Goal: Transaction & Acquisition: Purchase product/service

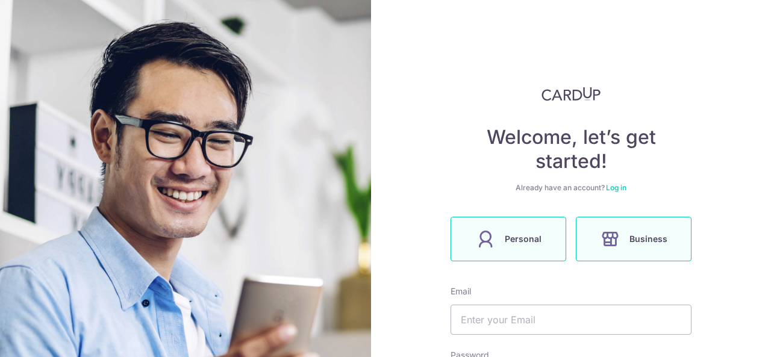
click at [512, 234] on span "Personal" at bounding box center [523, 239] width 37 height 14
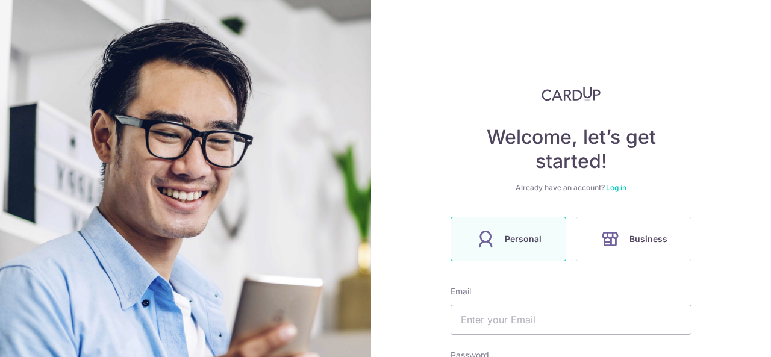
scroll to position [120, 0]
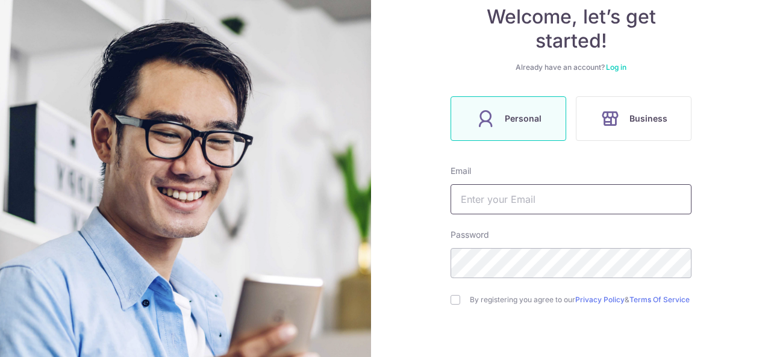
click at [516, 210] on input "text" at bounding box center [571, 199] width 241 height 30
type input "naserah17@yahoo.com.sg"
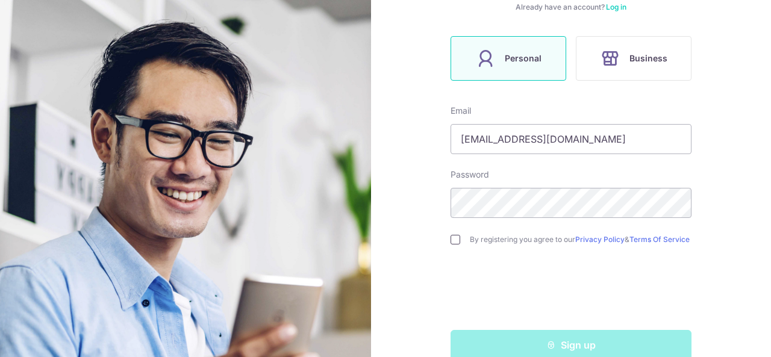
click at [456, 245] on input "checkbox" at bounding box center [456, 240] width 10 height 10
checkbox input "true"
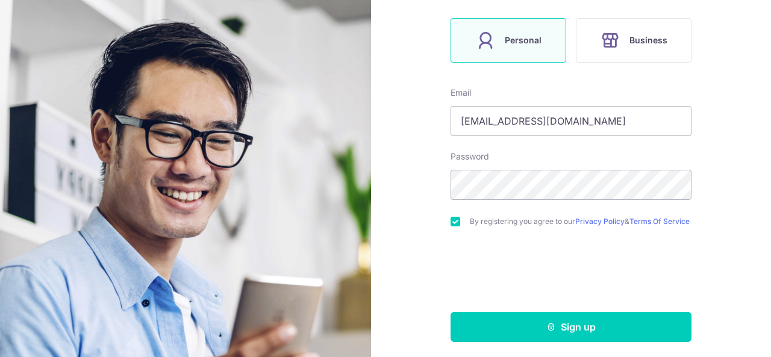
scroll to position [208, 0]
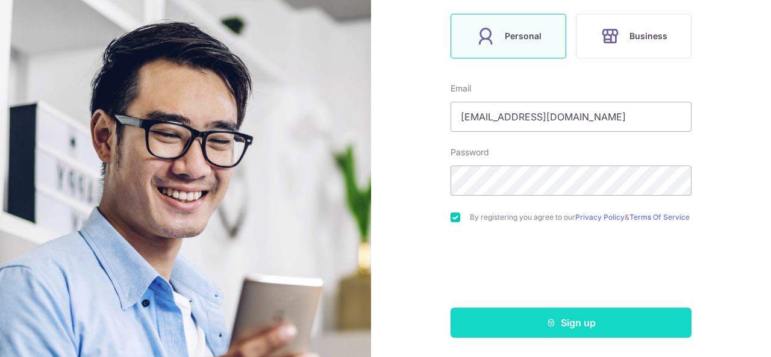
click at [632, 327] on button "Sign up" at bounding box center [571, 323] width 241 height 30
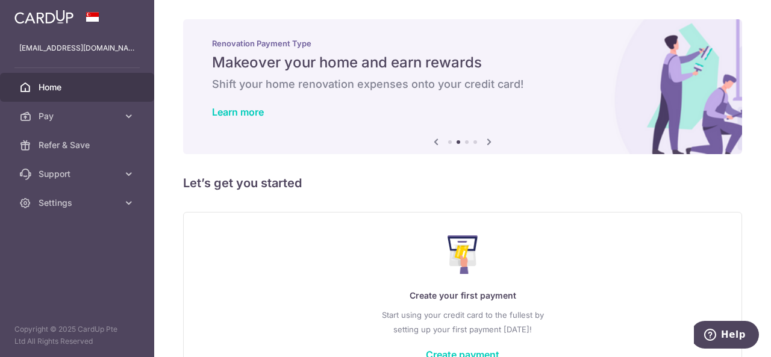
scroll to position [83, 0]
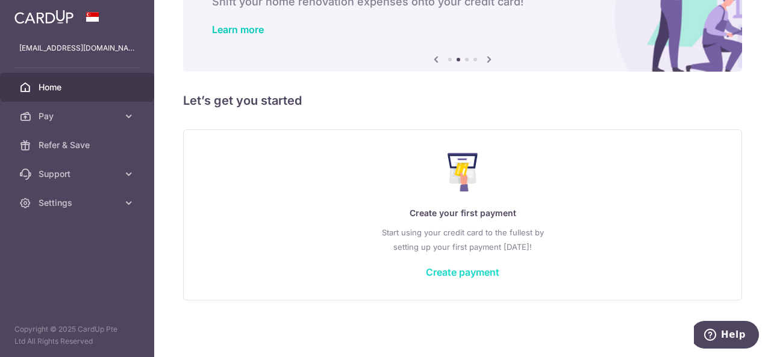
click at [466, 271] on link "Create payment" at bounding box center [462, 272] width 73 height 12
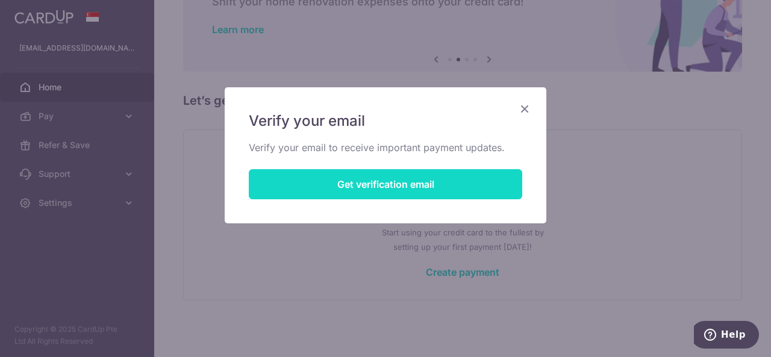
click at [352, 178] on button "Get verification email" at bounding box center [385, 184] width 273 height 30
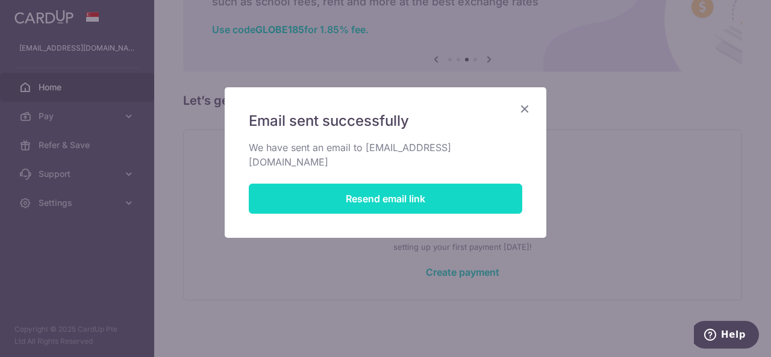
click at [352, 184] on button "Resend email link" at bounding box center [385, 199] width 273 height 30
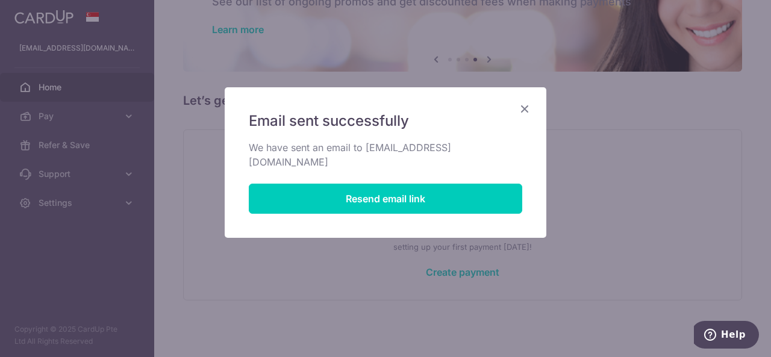
click at [522, 107] on icon "Close" at bounding box center [524, 108] width 14 height 15
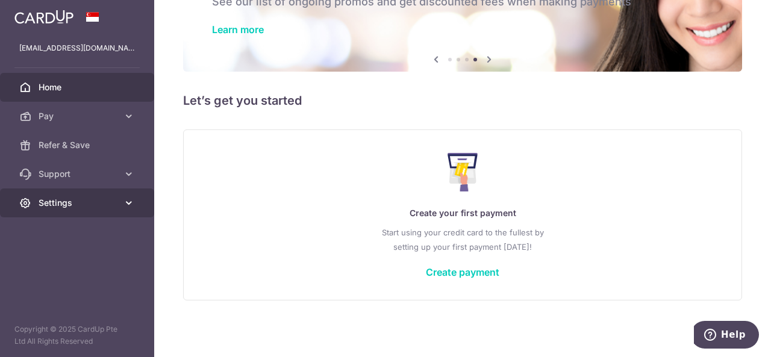
click at [143, 201] on link "Settings" at bounding box center [77, 203] width 154 height 29
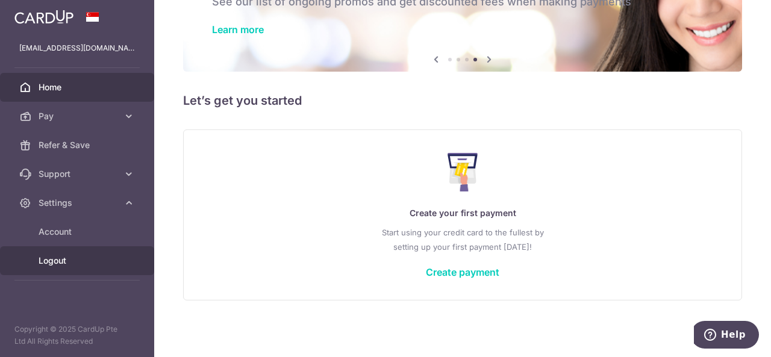
click at [57, 264] on span "Logout" at bounding box center [79, 261] width 80 height 12
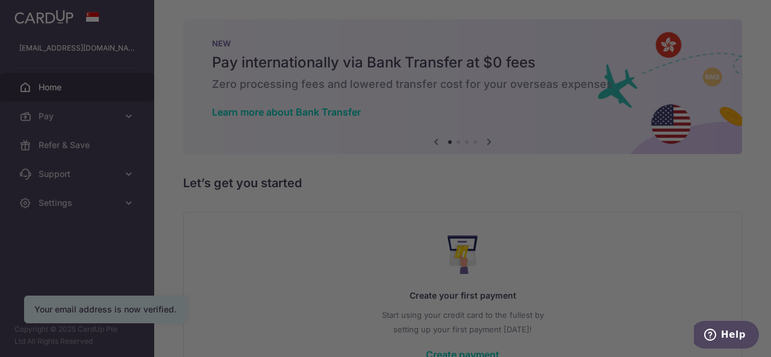
click at [120, 114] on div at bounding box center [389, 180] width 779 height 361
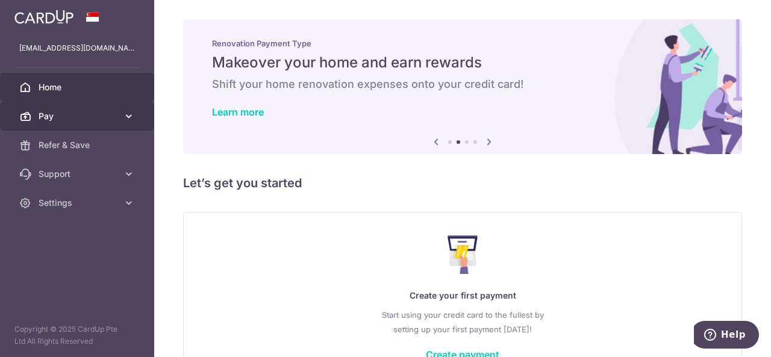
click at [71, 114] on span "Pay" at bounding box center [79, 116] width 80 height 12
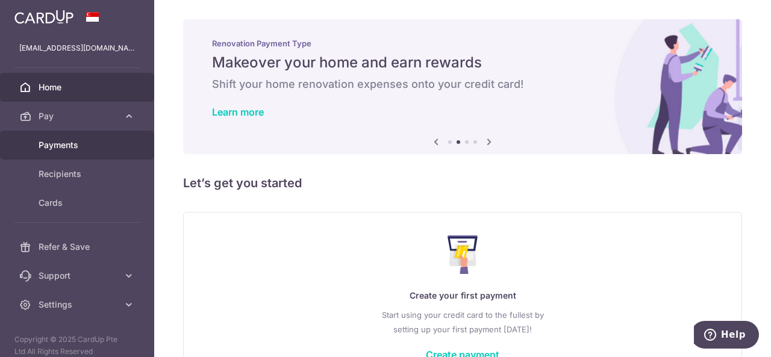
click at [60, 151] on link "Payments" at bounding box center [77, 145] width 154 height 29
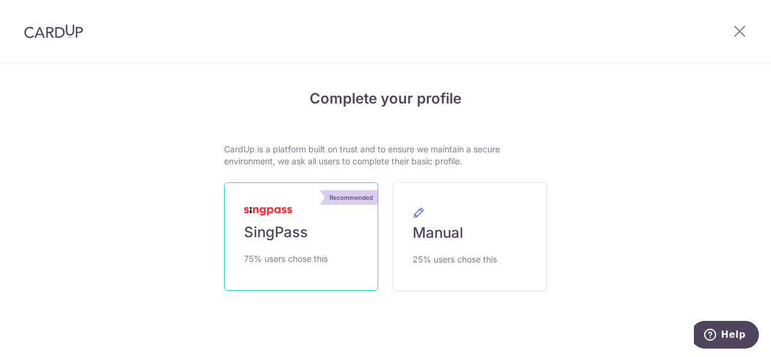
click at [314, 239] on link "Recommended SingPass 75% users chose this" at bounding box center [301, 237] width 154 height 108
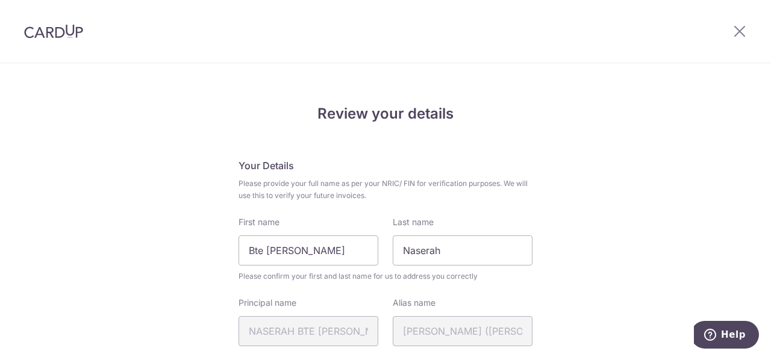
scroll to position [60, 0]
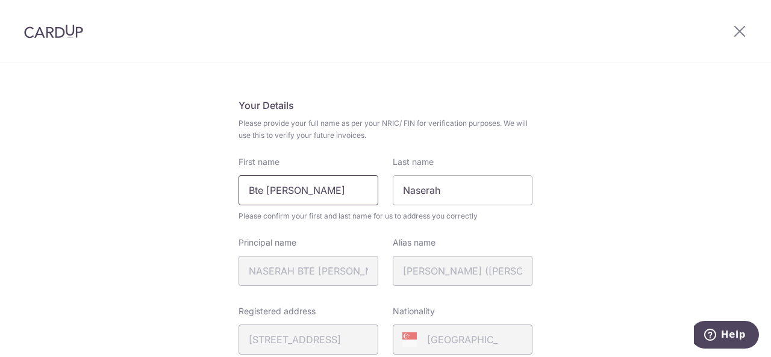
drag, startPoint x: 363, startPoint y: 185, endPoint x: 186, endPoint y: 202, distance: 178.0
click at [287, 192] on input "Bte Muhammad Muneer" at bounding box center [309, 190] width 140 height 30
drag, startPoint x: 370, startPoint y: 186, endPoint x: 265, endPoint y: 187, distance: 104.8
click at [265, 187] on input "Bte Muhammad Muneer" at bounding box center [309, 190] width 140 height 30
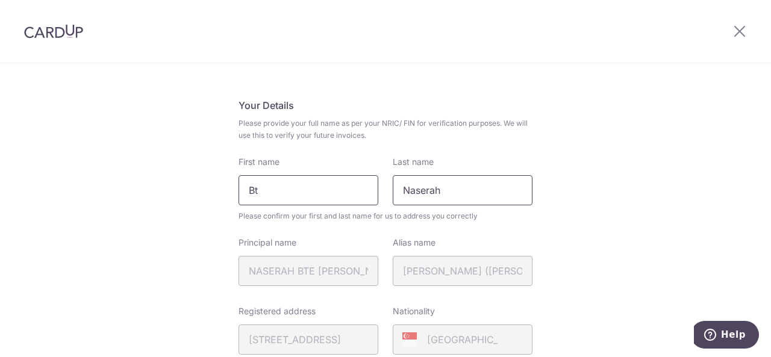
type input "B"
drag, startPoint x: 393, startPoint y: 184, endPoint x: 334, endPoint y: 190, distance: 59.3
click at [334, 190] on div "First name Last name Naserah" at bounding box center [385, 180] width 308 height 49
paste input "Muhammad Muneer"
type input "Muhammad Muneer"
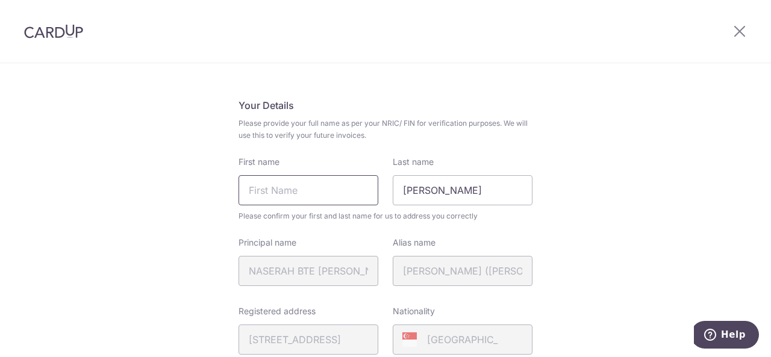
click at [274, 190] on input "First name" at bounding box center [309, 190] width 140 height 30
click at [335, 193] on input "Naserah91082" at bounding box center [309, 190] width 140 height 30
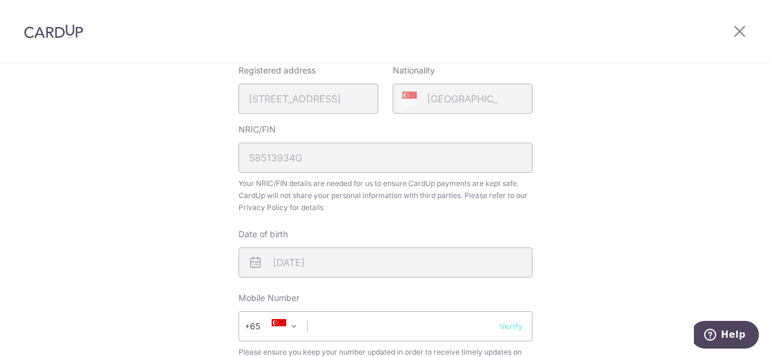
scroll to position [361, 0]
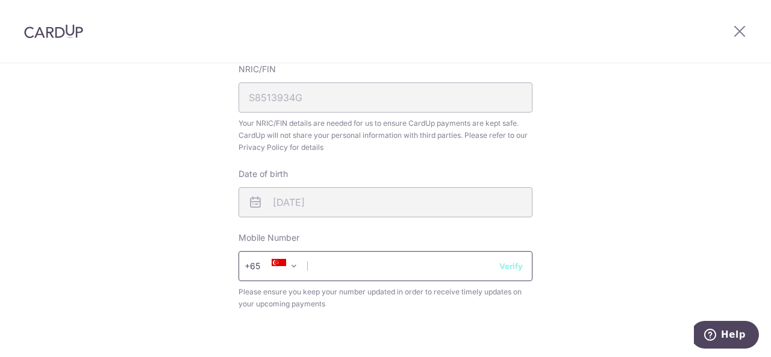
type input "Naserah"
click at [367, 264] on input "text" at bounding box center [386, 266] width 294 height 30
type input "91082222"
click at [503, 268] on button "Verify" at bounding box center [510, 266] width 23 height 12
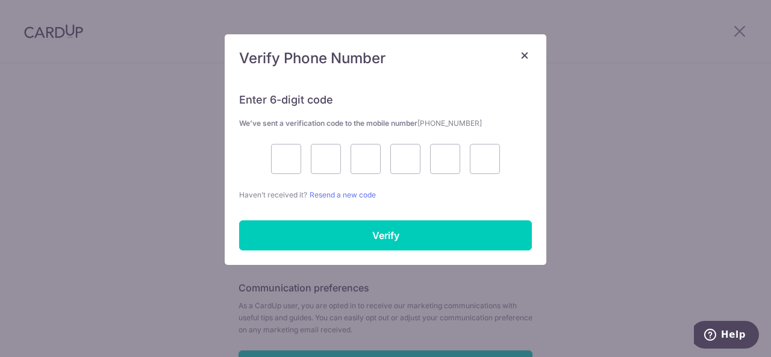
scroll to position [482, 0]
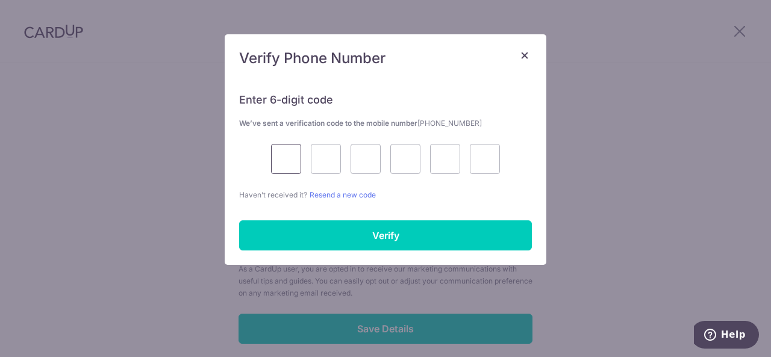
click at [297, 164] on input "text" at bounding box center [286, 159] width 30 height 30
type input "9"
type input "5"
type input "1"
type input "6"
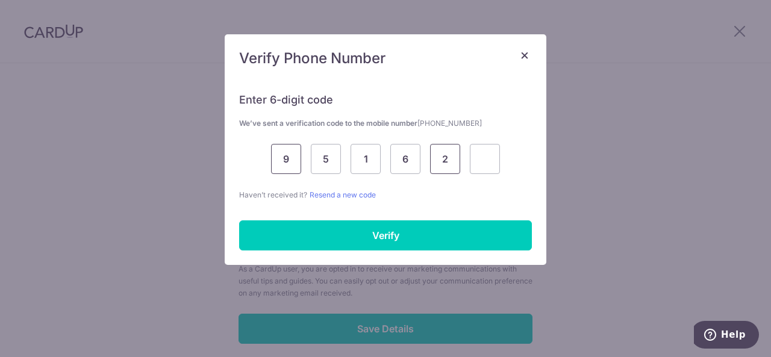
type input "2"
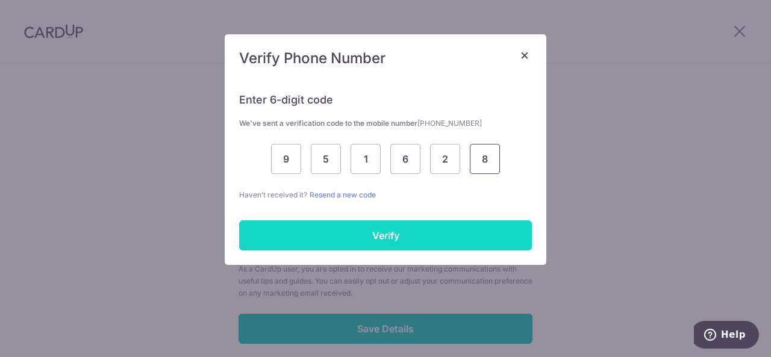
type input "8"
click at [333, 241] on input "Verify" at bounding box center [385, 235] width 293 height 30
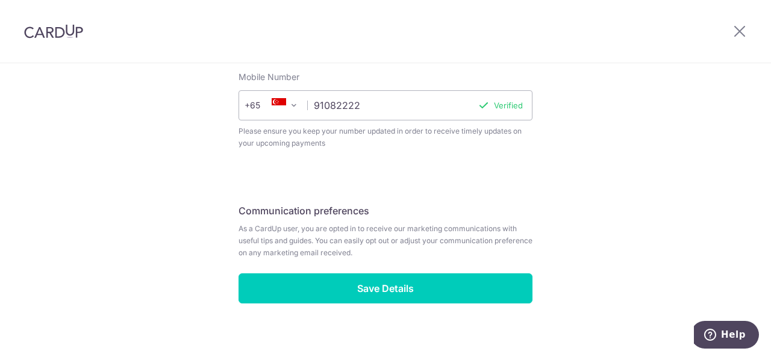
scroll to position [535, 0]
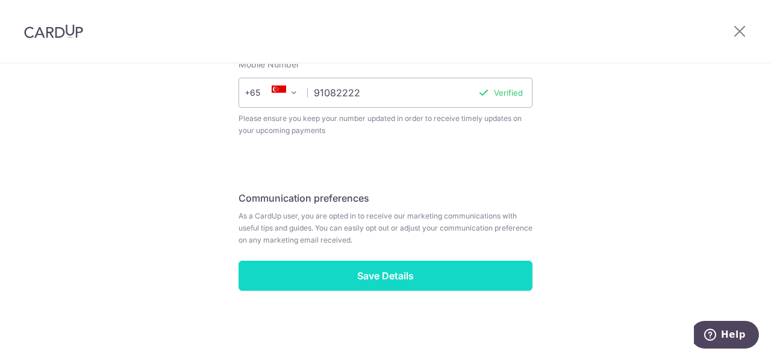
click at [346, 281] on input "Save Details" at bounding box center [386, 276] width 294 height 30
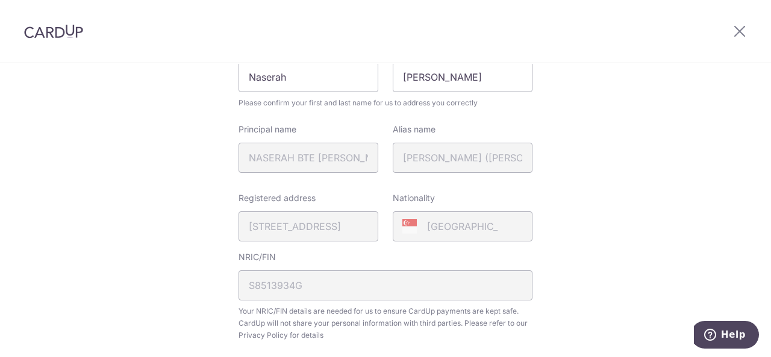
scroll to position [53, 0]
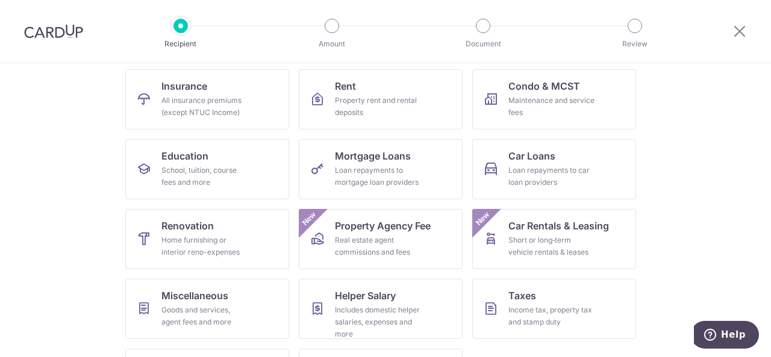
scroll to position [181, 0]
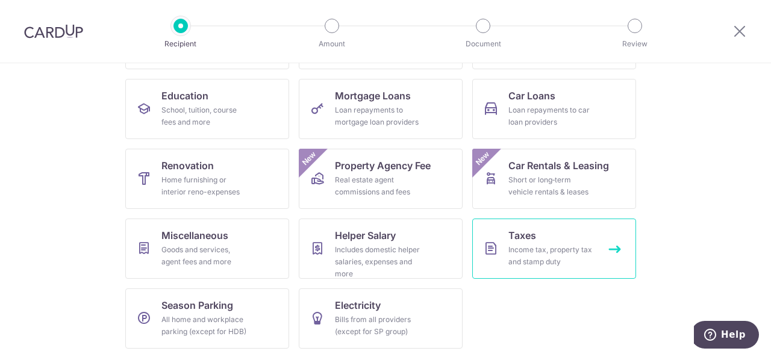
click at [494, 252] on icon at bounding box center [491, 249] width 14 height 14
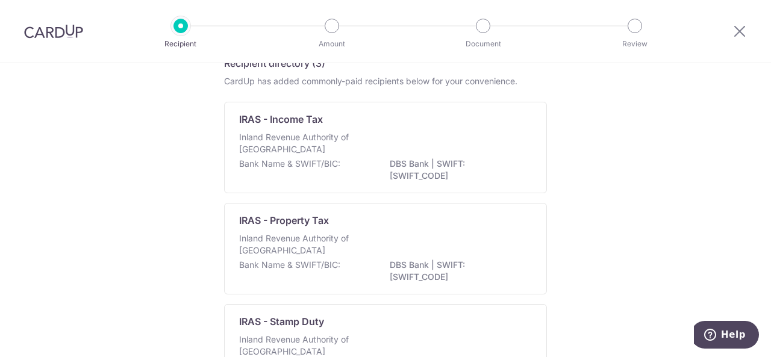
scroll to position [60, 0]
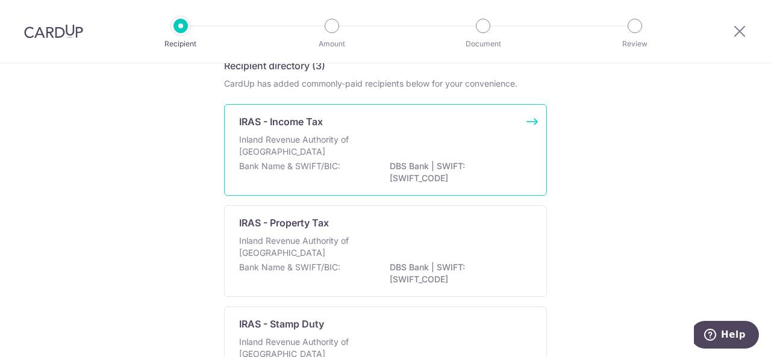
click at [287, 115] on p "IRAS - Income Tax" at bounding box center [281, 121] width 84 height 14
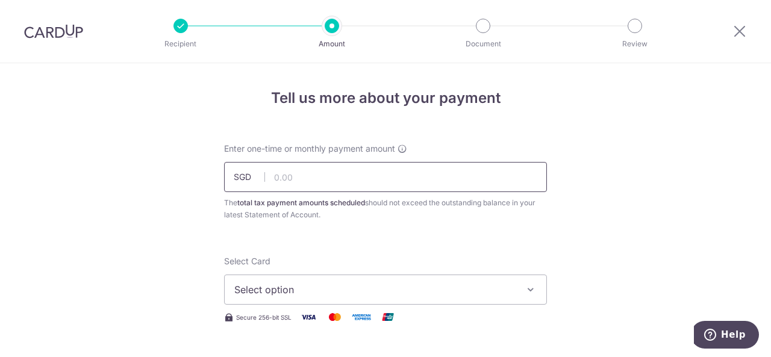
click at [331, 178] on input "text" at bounding box center [385, 177] width 323 height 30
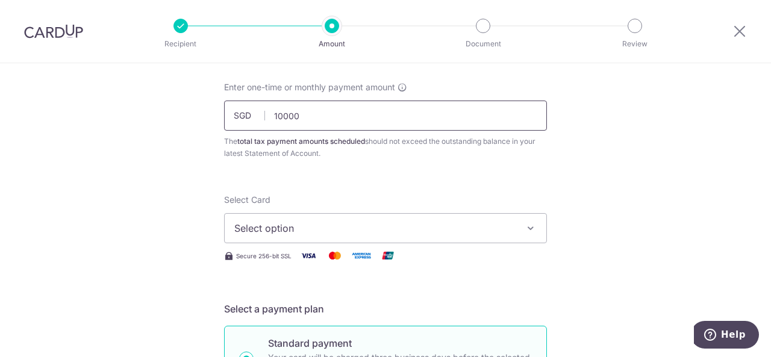
scroll to position [120, 0]
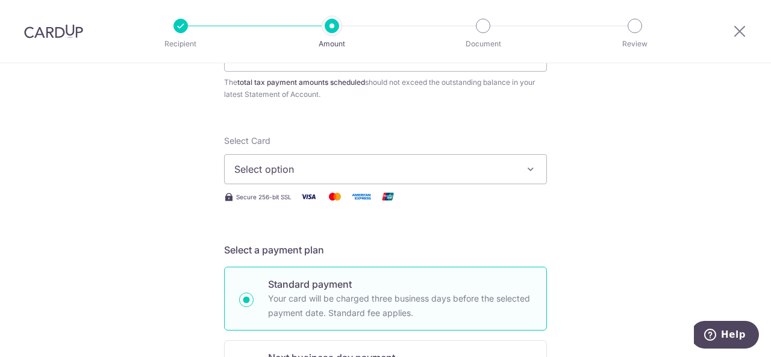
type input "10,000.00"
click at [317, 172] on span "Select option" at bounding box center [374, 169] width 281 height 14
click at [300, 201] on span "Add credit card" at bounding box center [396, 203] width 281 height 12
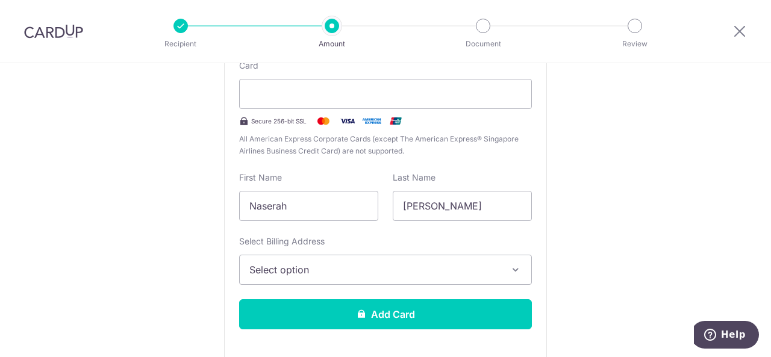
scroll to position [361, 0]
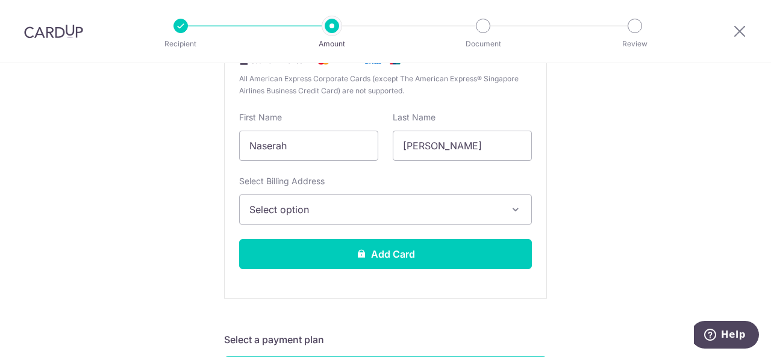
click at [312, 210] on span "Select option" at bounding box center [374, 209] width 251 height 14
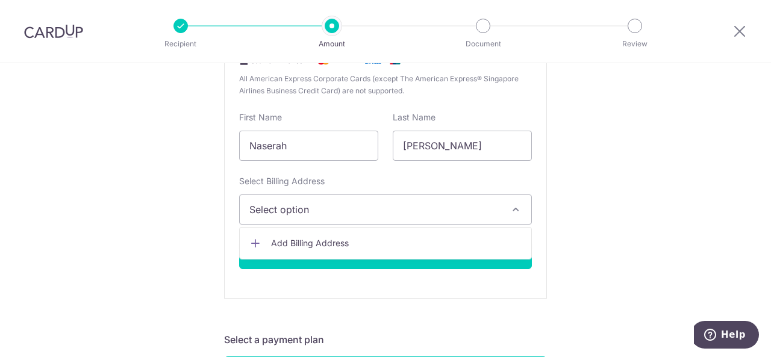
click at [275, 246] on span "Add Billing Address" at bounding box center [396, 243] width 251 height 12
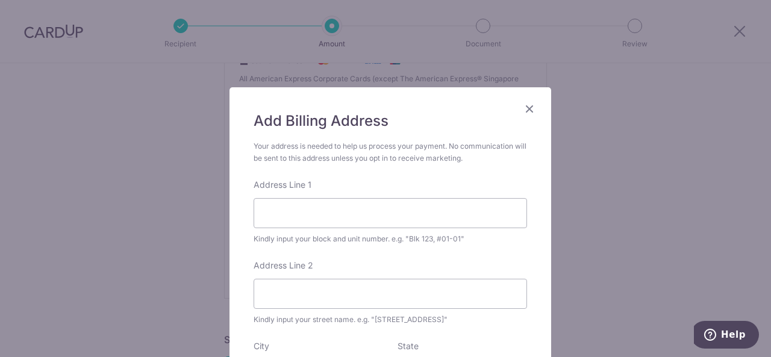
scroll to position [60, 0]
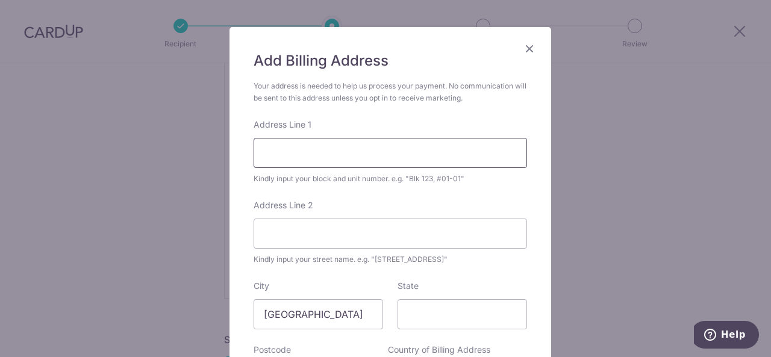
click at [277, 158] on input "Address Line 1" at bounding box center [390, 153] width 273 height 30
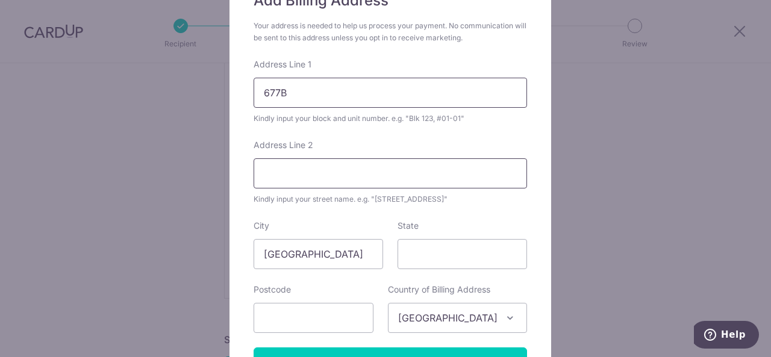
scroll to position [181, 0]
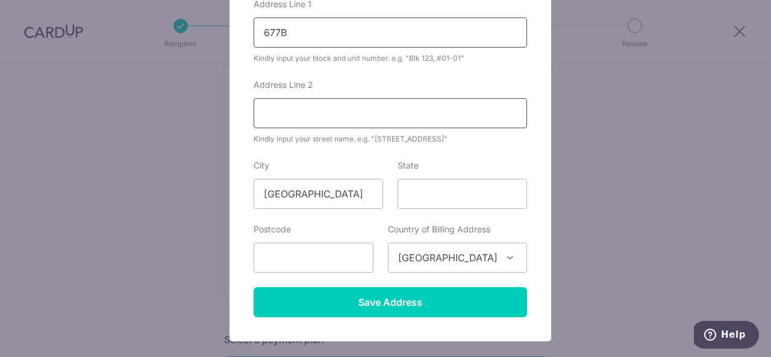
type input "677B"
click at [344, 117] on input "Address Line 2" at bounding box center [390, 113] width 273 height 30
type input "Yishun Ring Road"
click at [311, 261] on input "text" at bounding box center [314, 258] width 120 height 30
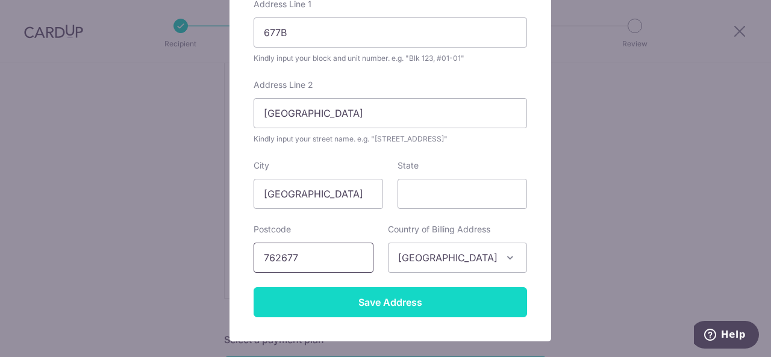
type input "762677"
click at [359, 314] on input "Save Address" at bounding box center [390, 302] width 273 height 30
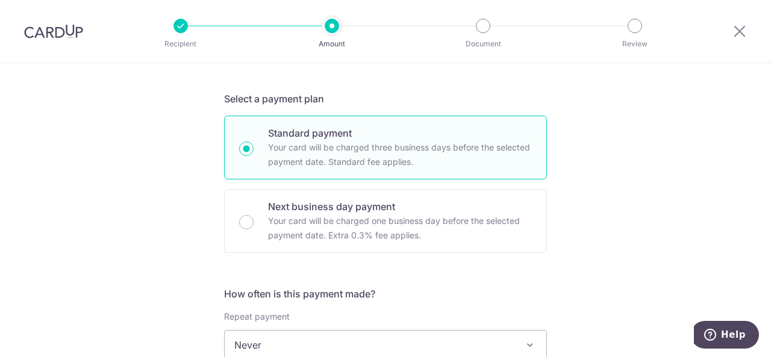
scroll to position [723, 0]
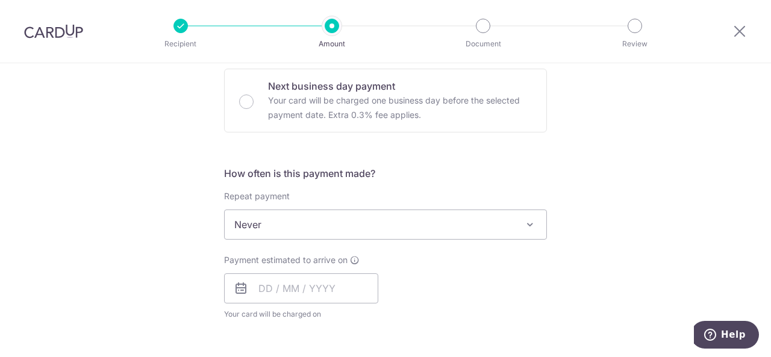
click at [247, 232] on span "Never" at bounding box center [386, 224] width 322 height 29
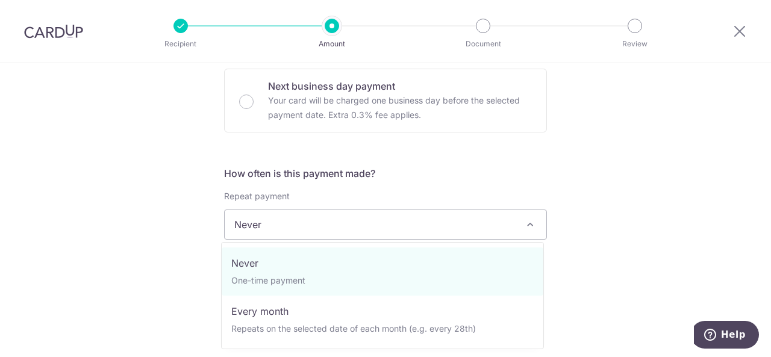
click at [149, 233] on div "Tell us more about your payment Enter one-time or monthly payment amount SGD 10…" at bounding box center [385, 64] width 771 height 1449
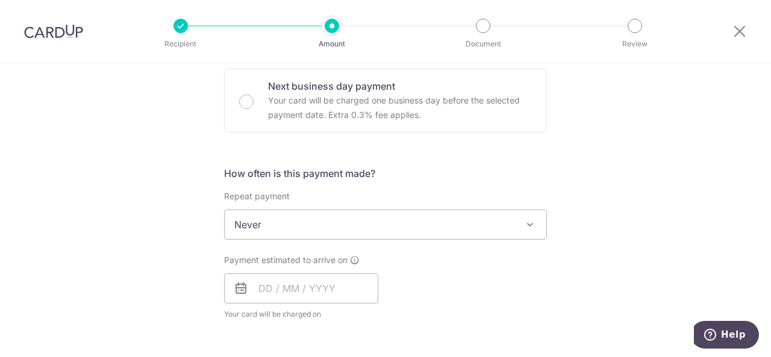
click at [129, 237] on div "Tell us more about your payment Enter one-time or monthly payment amount SGD 10…" at bounding box center [385, 64] width 771 height 1449
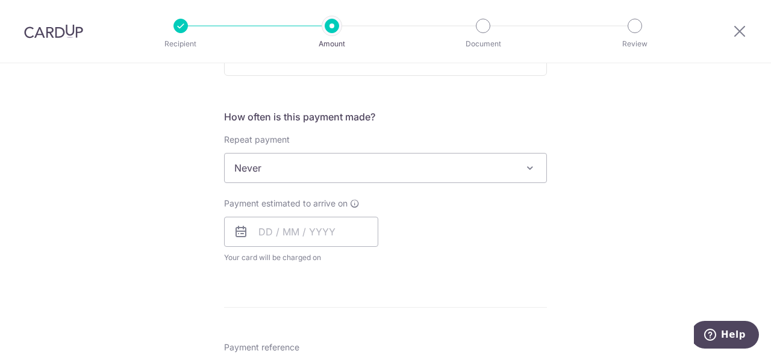
scroll to position [783, 0]
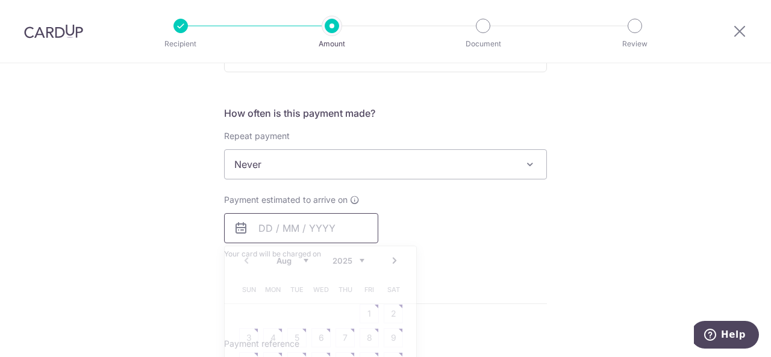
click at [270, 228] on input "text" at bounding box center [301, 228] width 154 height 30
click at [146, 228] on div "Tell us more about your payment Enter one-time or monthly payment amount SGD 10…" at bounding box center [385, 4] width 771 height 1449
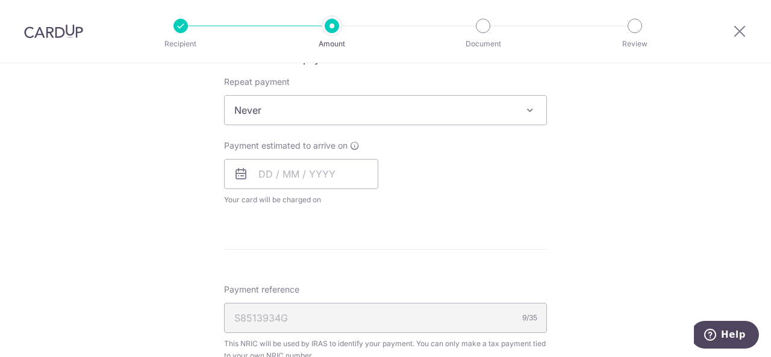
scroll to position [843, 0]
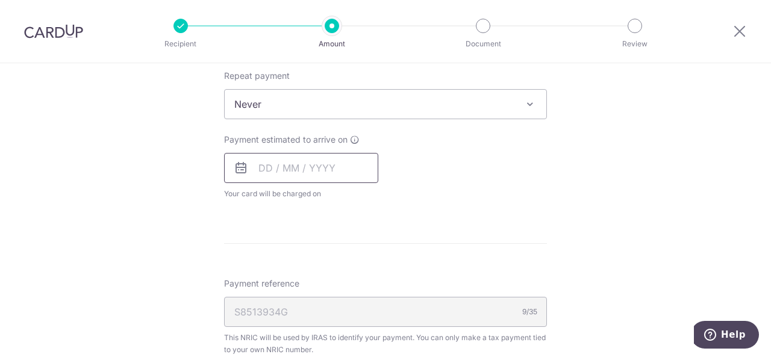
click at [254, 175] on input "text" at bounding box center [301, 168] width 154 height 30
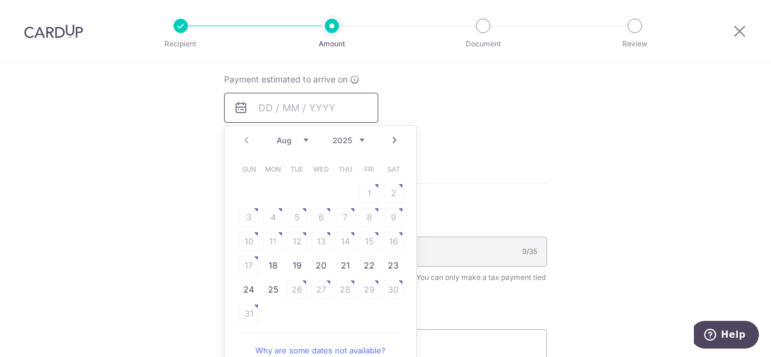
scroll to position [964, 0]
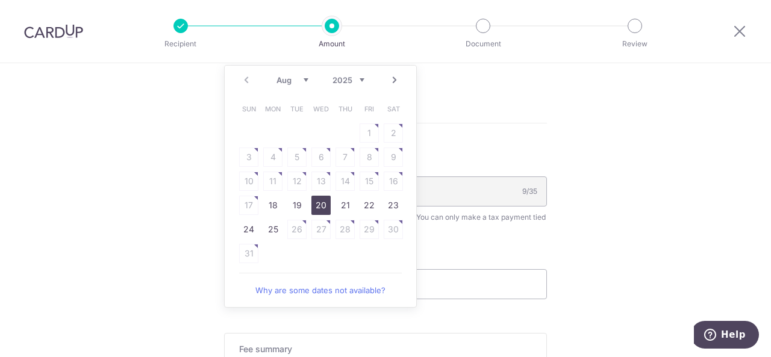
click at [320, 207] on link "20" at bounding box center [320, 205] width 19 height 19
type input "20/08/2025"
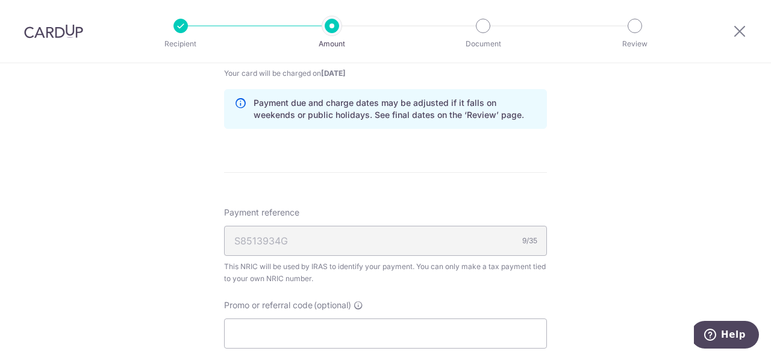
scroll to position [843, 0]
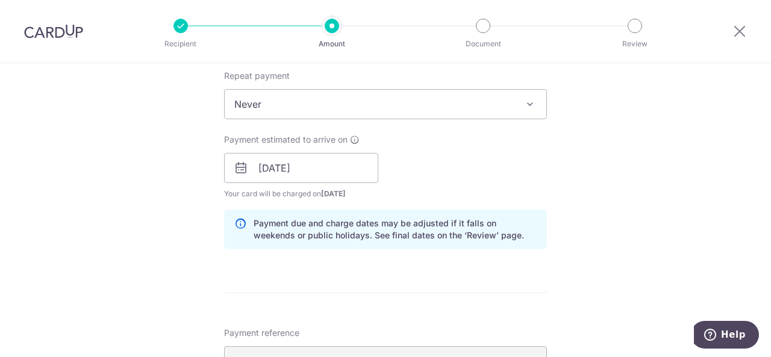
click at [355, 134] on label "Payment estimated to arrive on This is the date on which your recipient will re…" at bounding box center [292, 140] width 136 height 12
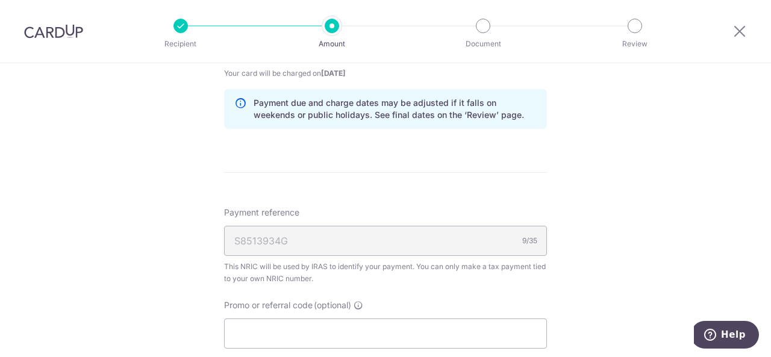
scroll to position [1084, 0]
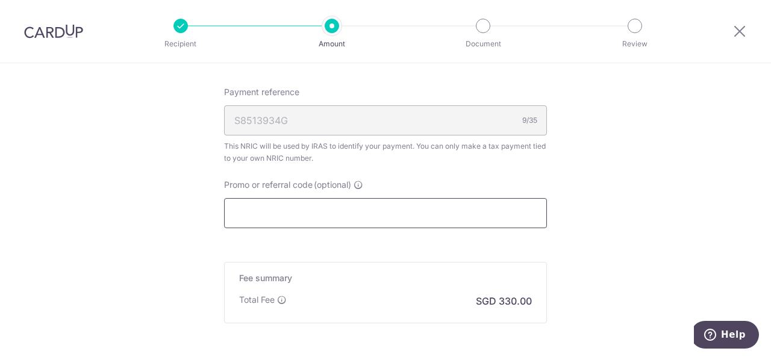
click at [281, 208] on input "Promo or referral code (optional)" at bounding box center [385, 213] width 323 height 30
paste input "OCBC90N155"
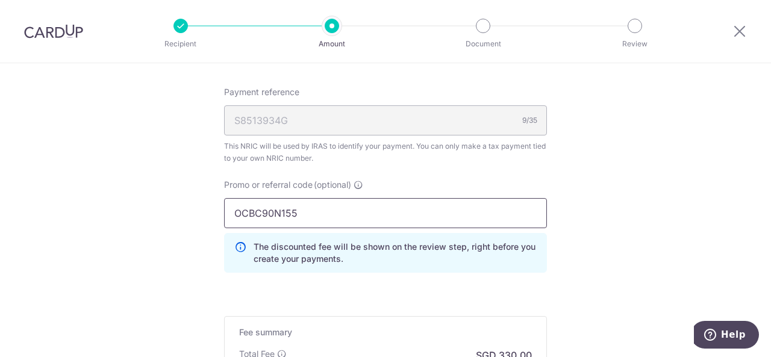
type input "OCBC90N155"
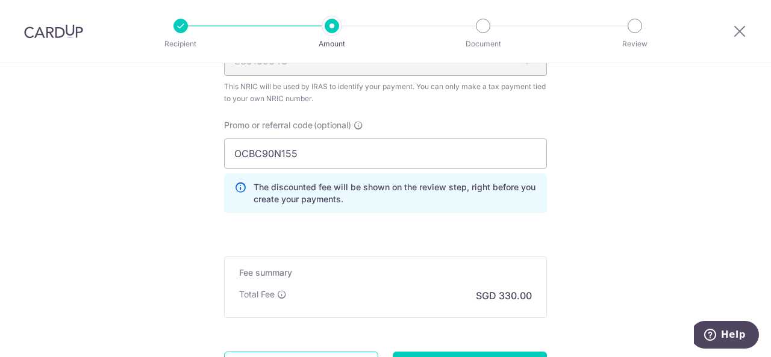
scroll to position [1078, 0]
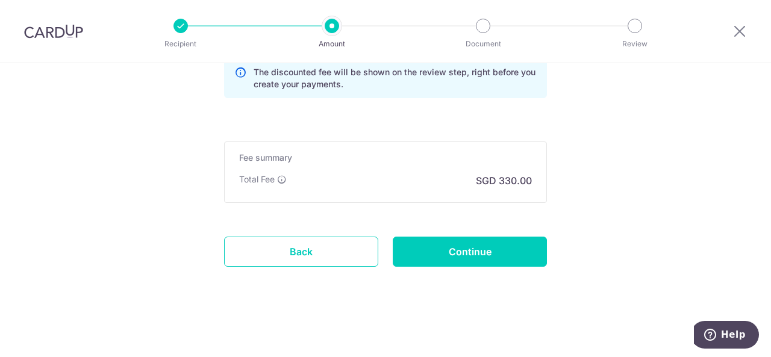
scroll to position [1199, 0]
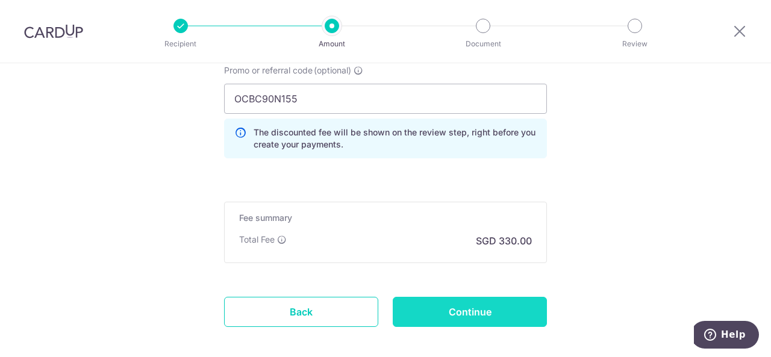
click at [494, 316] on input "Continue" at bounding box center [470, 312] width 154 height 30
type input "Create Schedule"
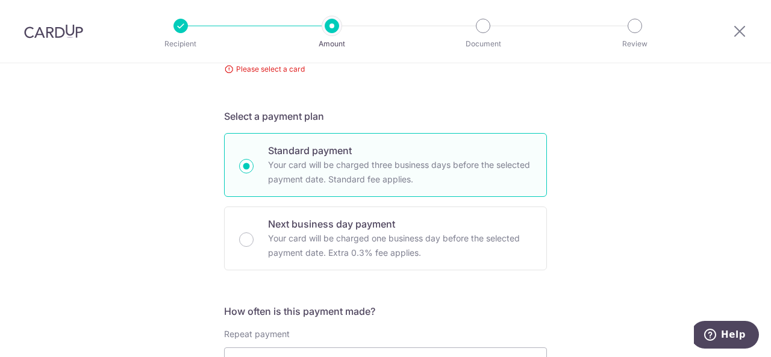
scroll to position [86, 0]
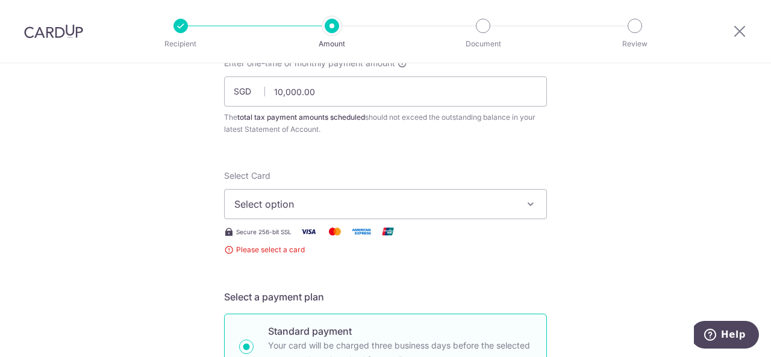
click at [290, 202] on span "Select option" at bounding box center [374, 204] width 281 height 14
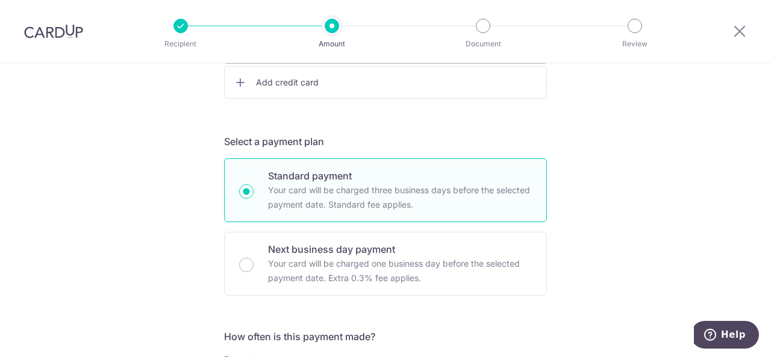
scroll to position [181, 0]
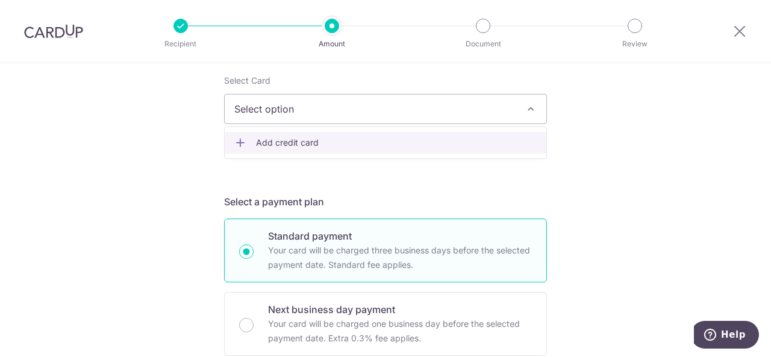
click at [266, 148] on span "Add credit card" at bounding box center [396, 143] width 281 height 12
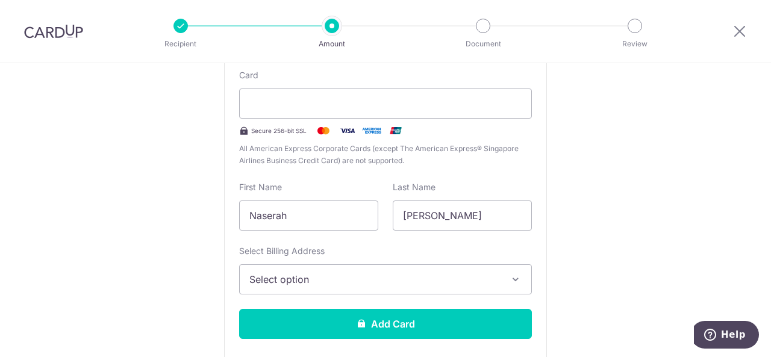
scroll to position [301, 0]
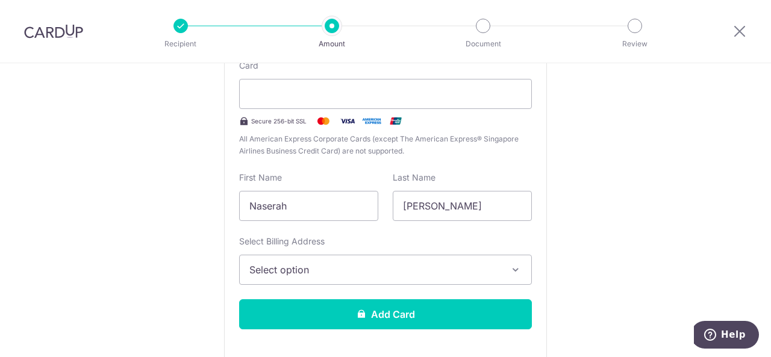
click at [361, 276] on span "Select option" at bounding box center [374, 270] width 251 height 14
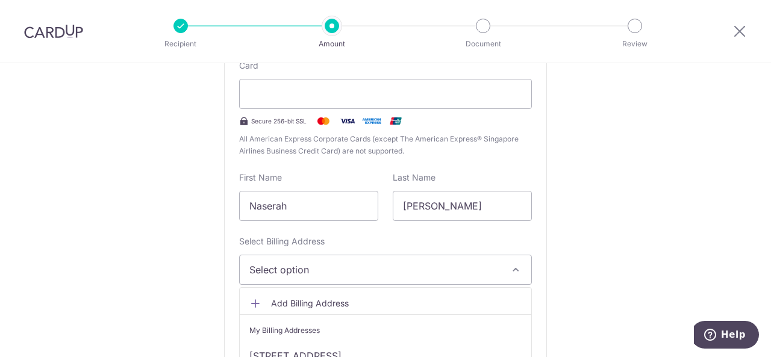
scroll to position [361, 0]
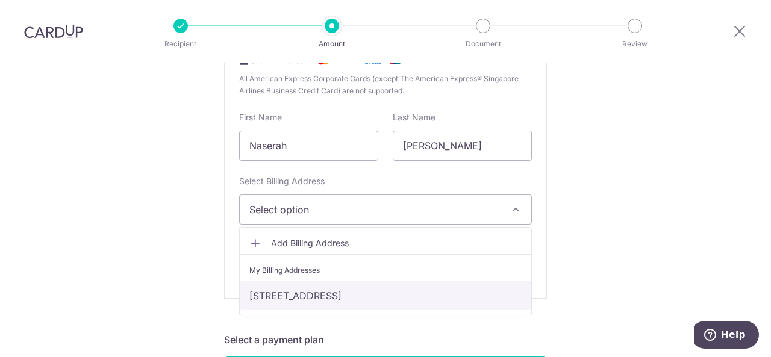
click at [355, 290] on link "[STREET_ADDRESS]" at bounding box center [386, 295] width 292 height 29
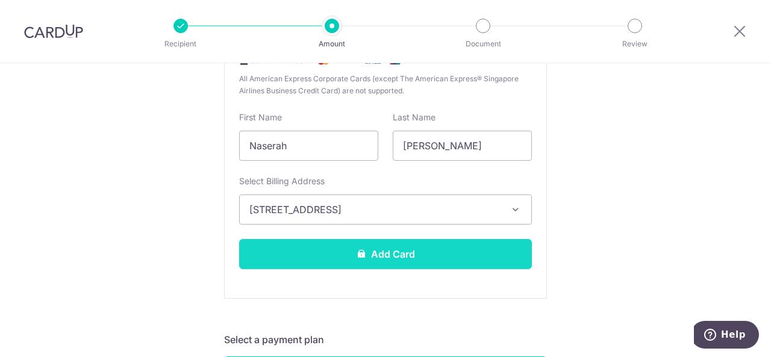
click at [405, 257] on button "Add Card" at bounding box center [385, 254] width 293 height 30
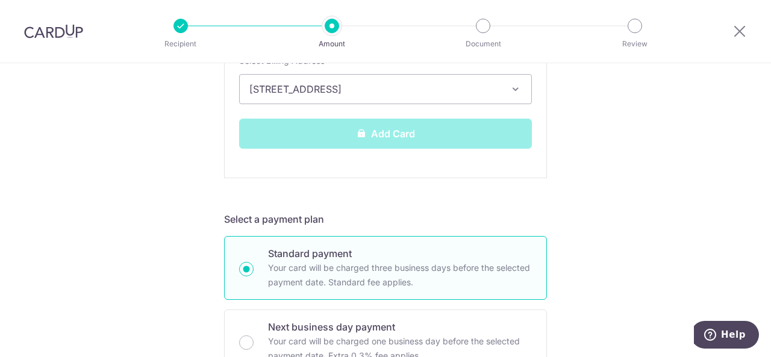
scroll to position [566, 0]
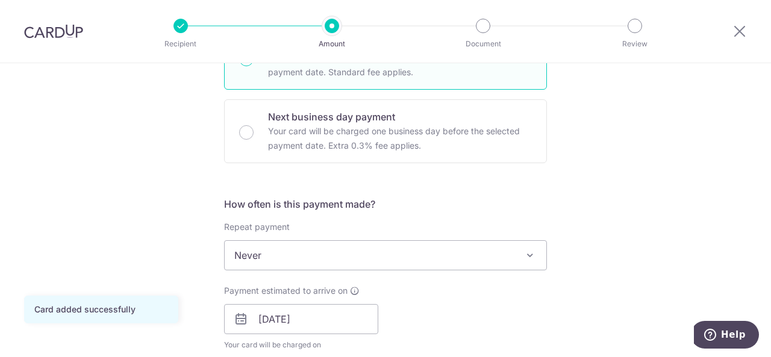
scroll to position [422, 0]
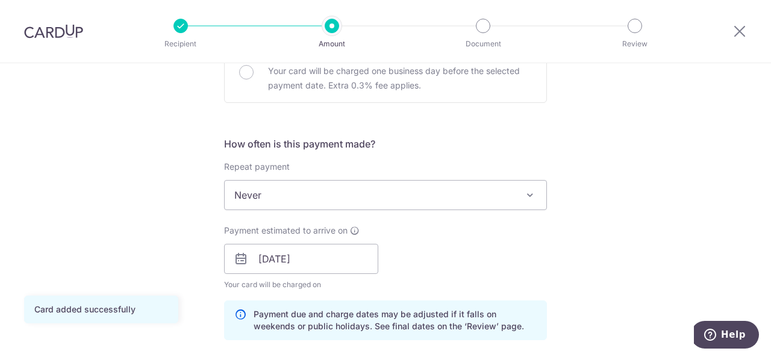
click at [345, 198] on span "Never" at bounding box center [386, 195] width 322 height 29
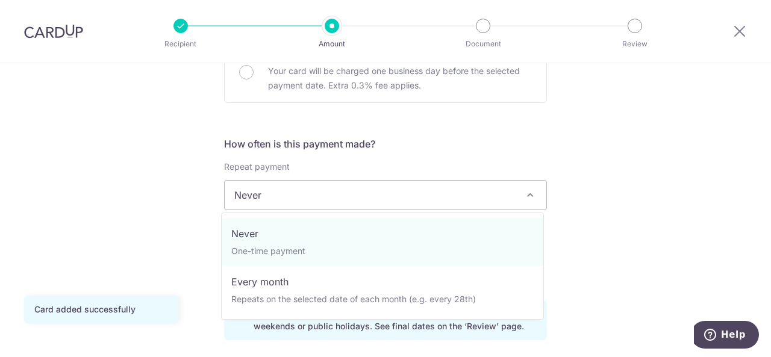
click at [345, 198] on span "Never" at bounding box center [386, 195] width 322 height 29
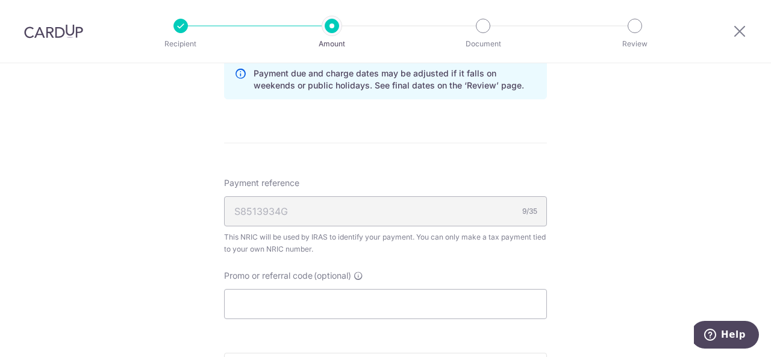
scroll to position [783, 0]
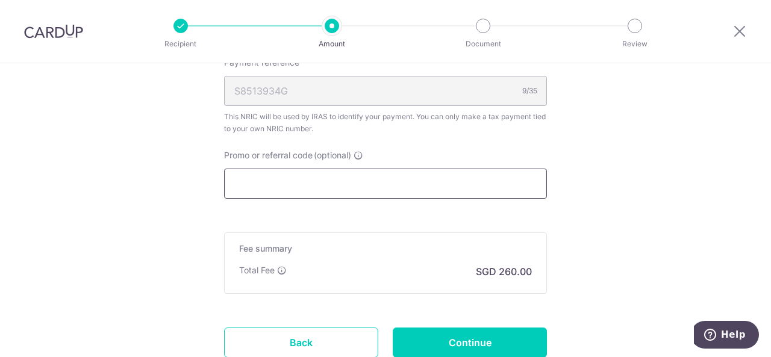
click at [258, 187] on input "Promo or referral code (optional)" at bounding box center [385, 184] width 323 height 30
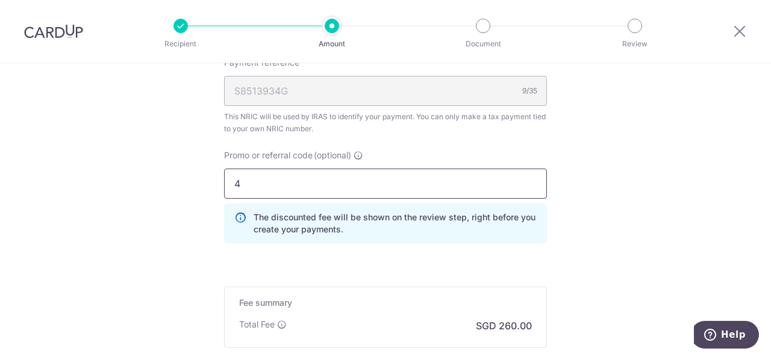
paste input "OCBC90N155"
click at [239, 183] on input "4OCBC90N155" at bounding box center [385, 184] width 323 height 30
type input "OCBC90N155"
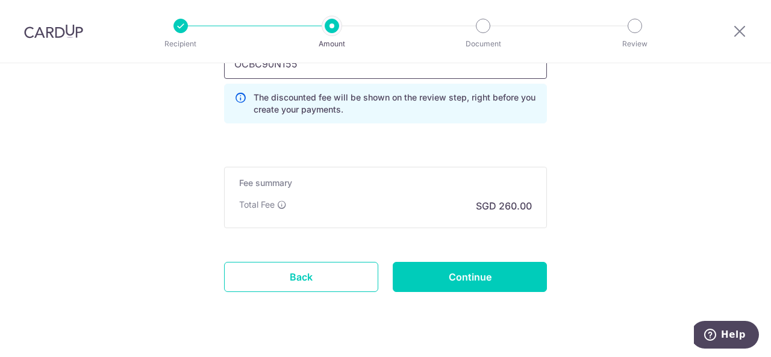
scroll to position [904, 0]
click at [486, 279] on input "Continue" at bounding box center [470, 276] width 154 height 30
type input "Create Schedule"
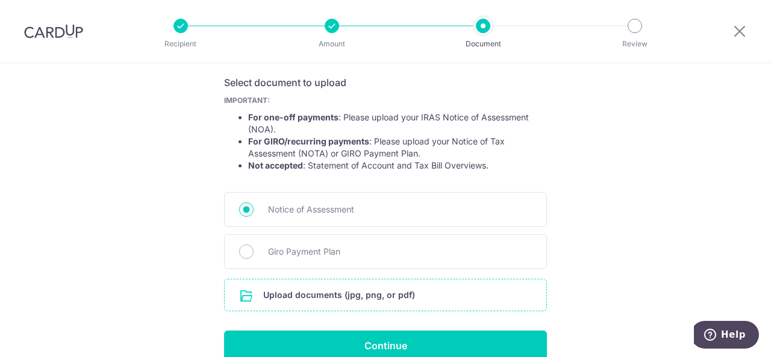
scroll to position [258, 0]
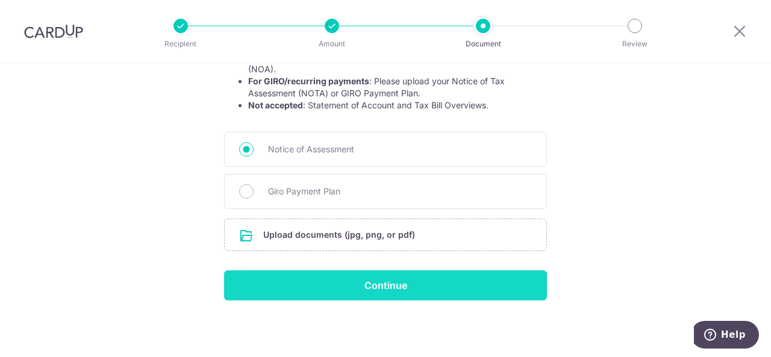
click at [322, 280] on input "Continue" at bounding box center [385, 285] width 323 height 30
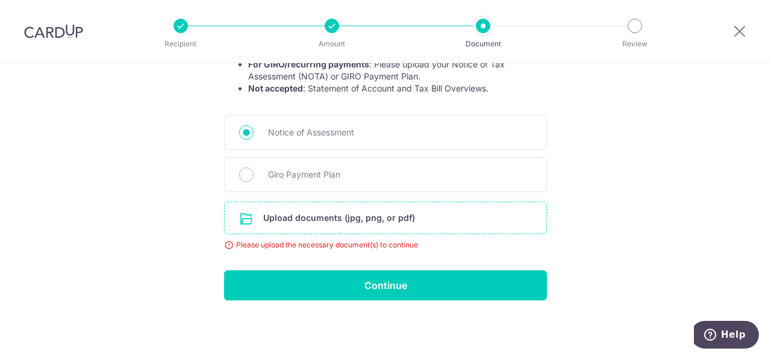
click at [260, 217] on input "file" at bounding box center [386, 217] width 322 height 31
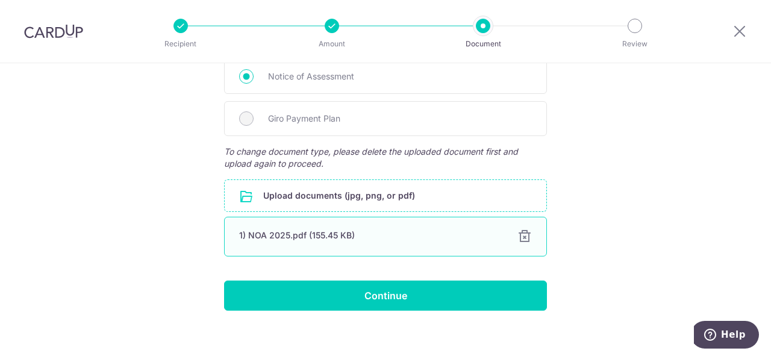
scroll to position [341, 0]
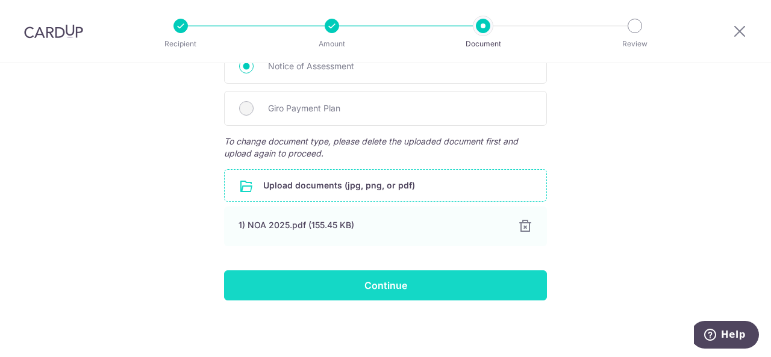
click at [372, 293] on input "Continue" at bounding box center [385, 285] width 323 height 30
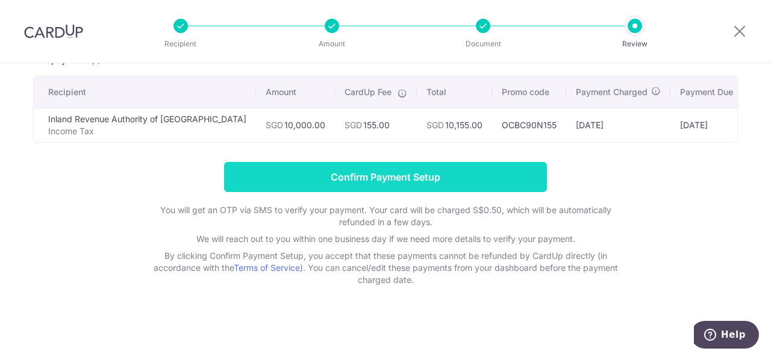
click at [383, 187] on input "Confirm Payment Setup" at bounding box center [385, 177] width 323 height 30
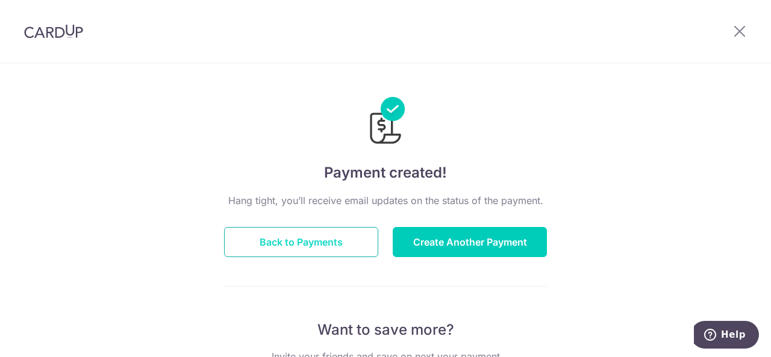
click at [299, 234] on button "Back to Payments" at bounding box center [301, 242] width 154 height 30
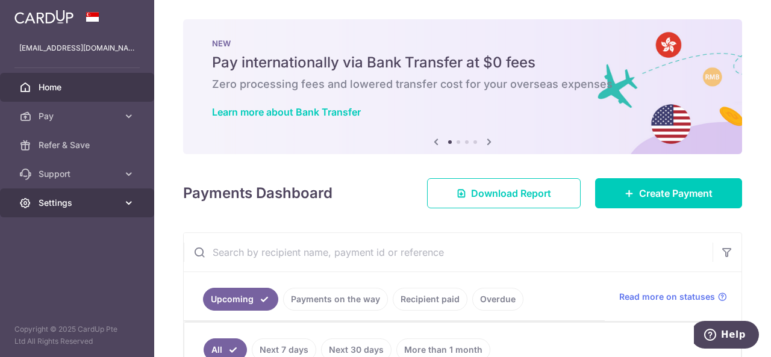
click at [109, 196] on link "Settings" at bounding box center [77, 203] width 154 height 29
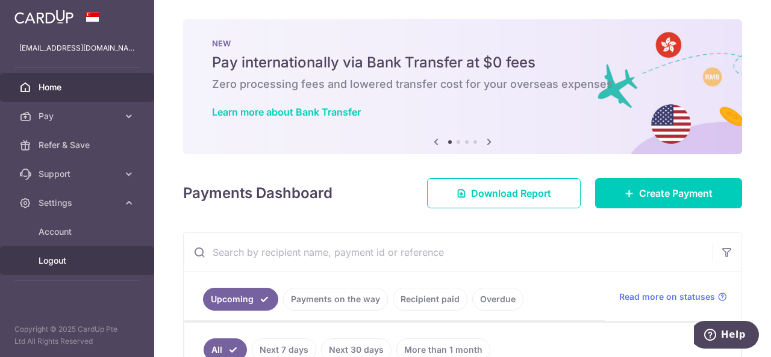
click at [52, 261] on span "Logout" at bounding box center [79, 261] width 80 height 12
